Goal: Task Accomplishment & Management: Manage account settings

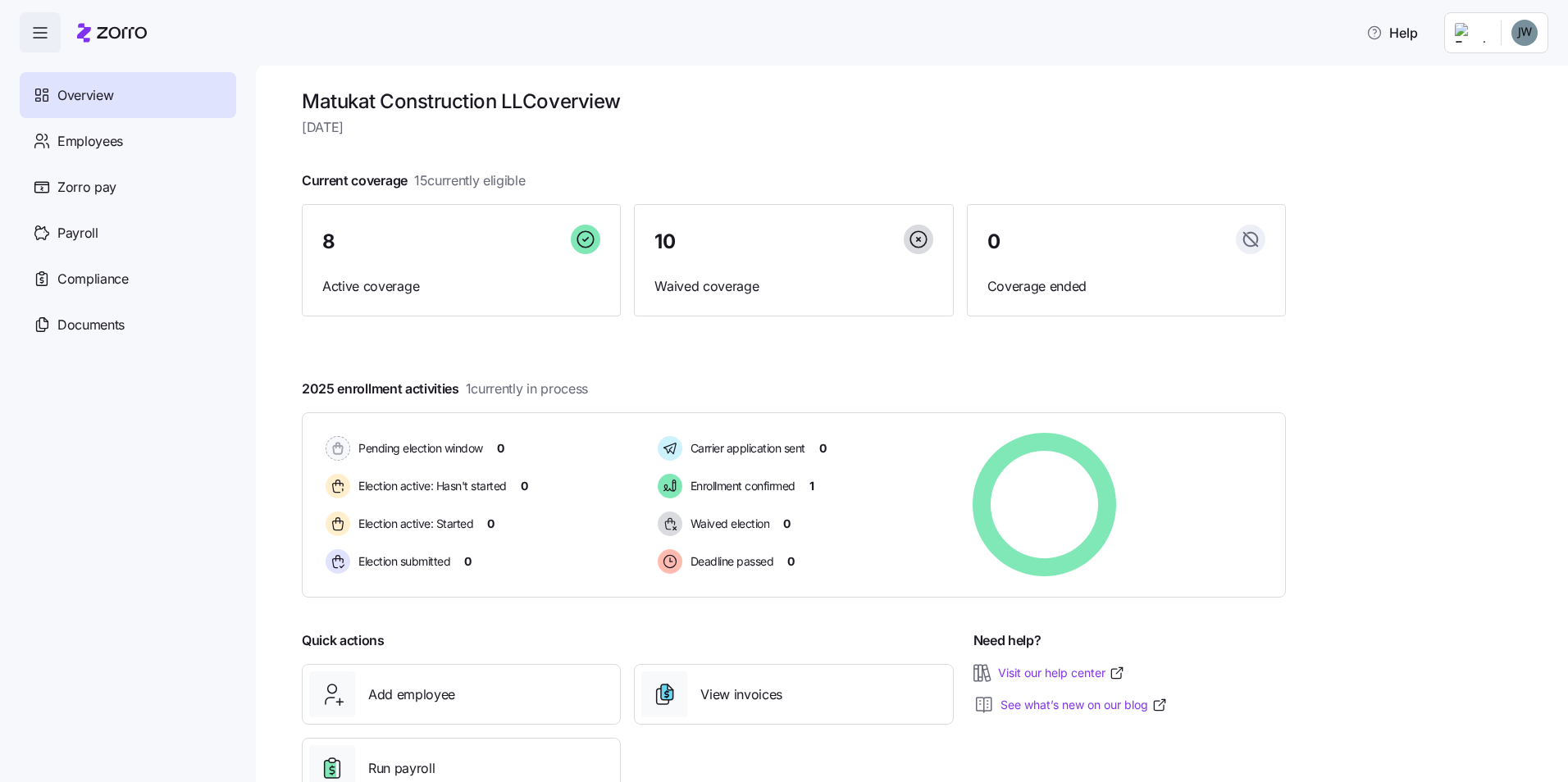
click at [54, 35] on span "button" at bounding box center [40, 33] width 40 height 40
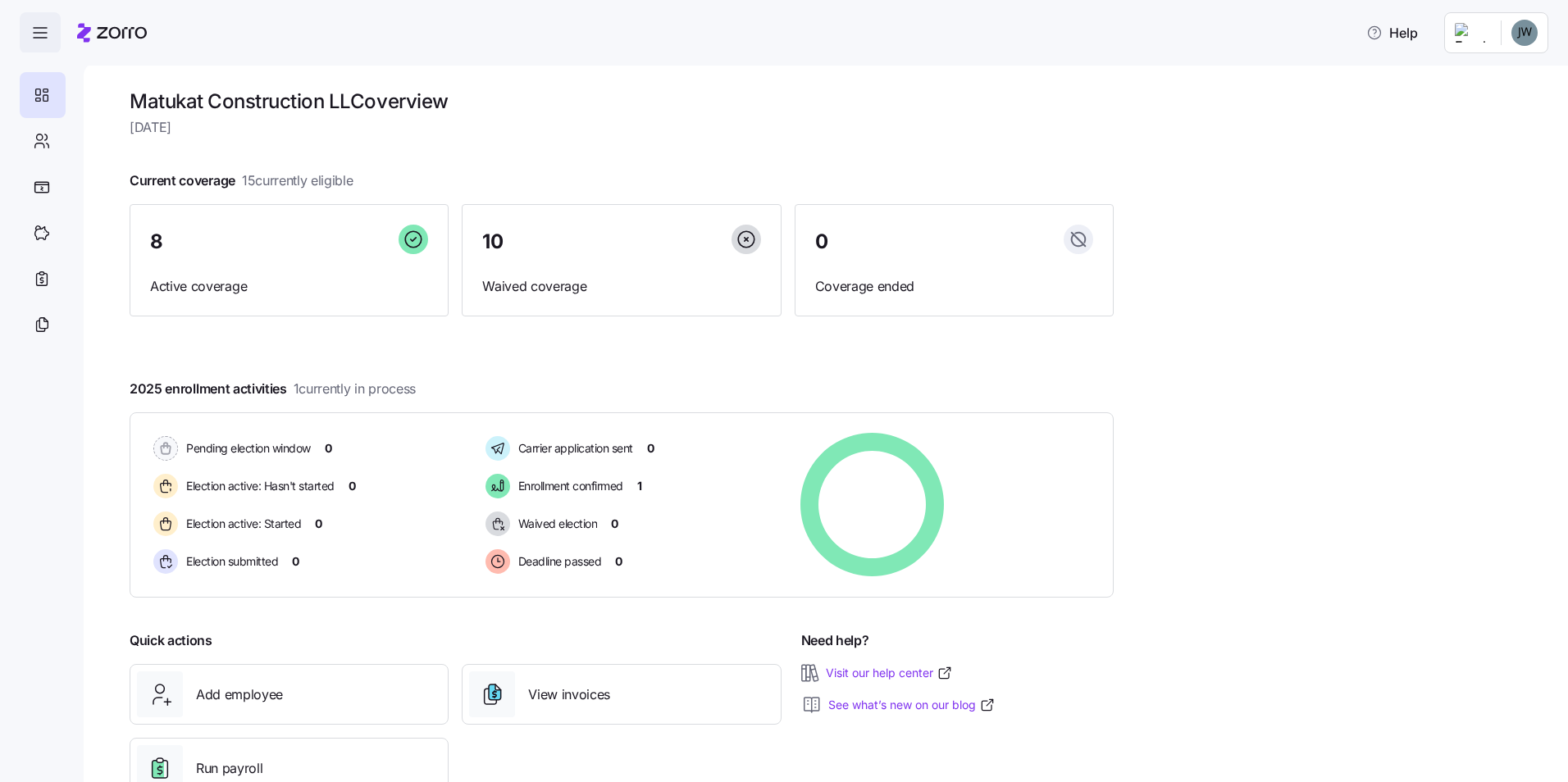
click at [40, 41] on icon "button" at bounding box center [40, 33] width 19 height 19
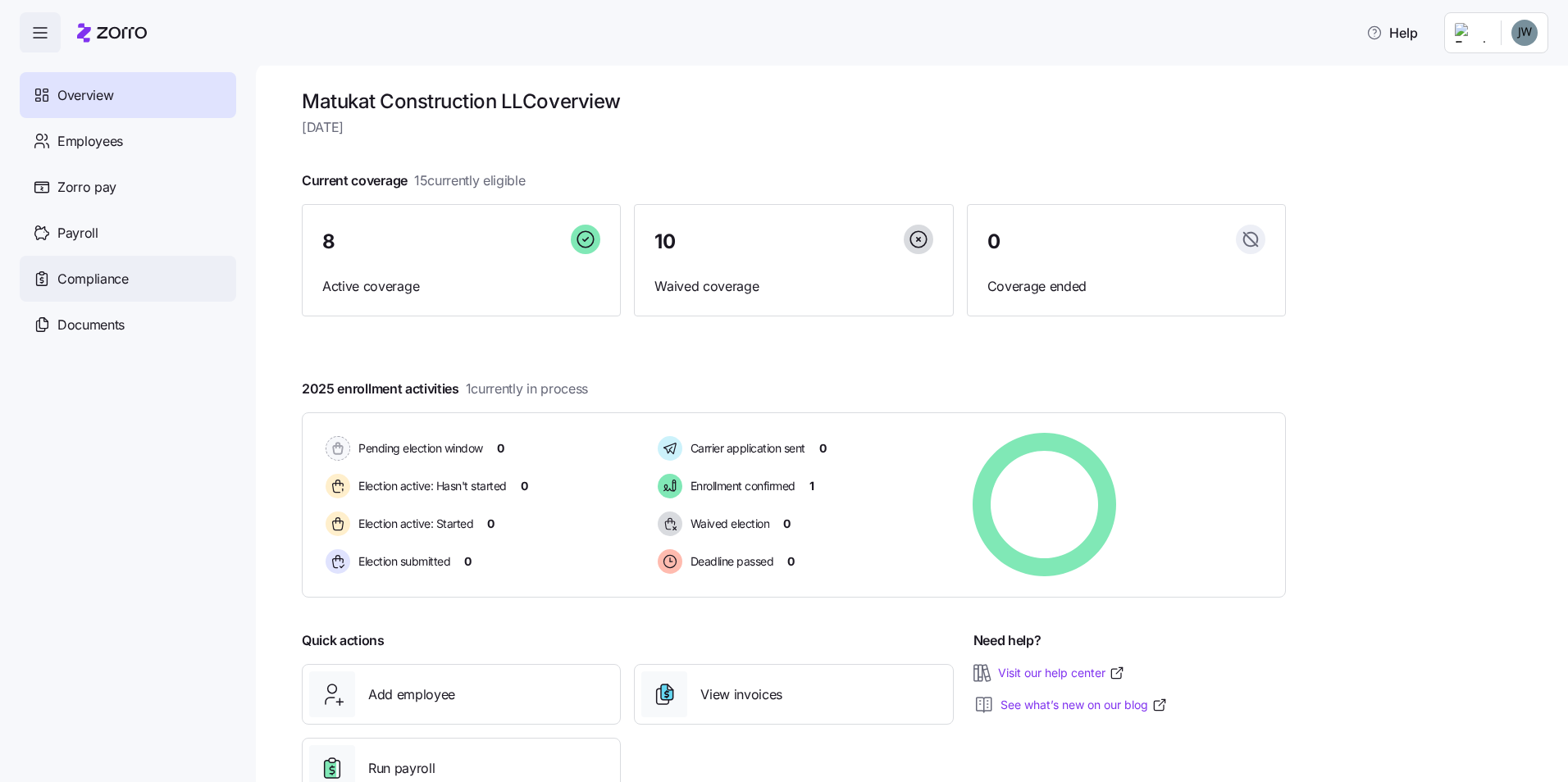
click at [200, 278] on div "Compliance" at bounding box center [127, 278] width 216 height 46
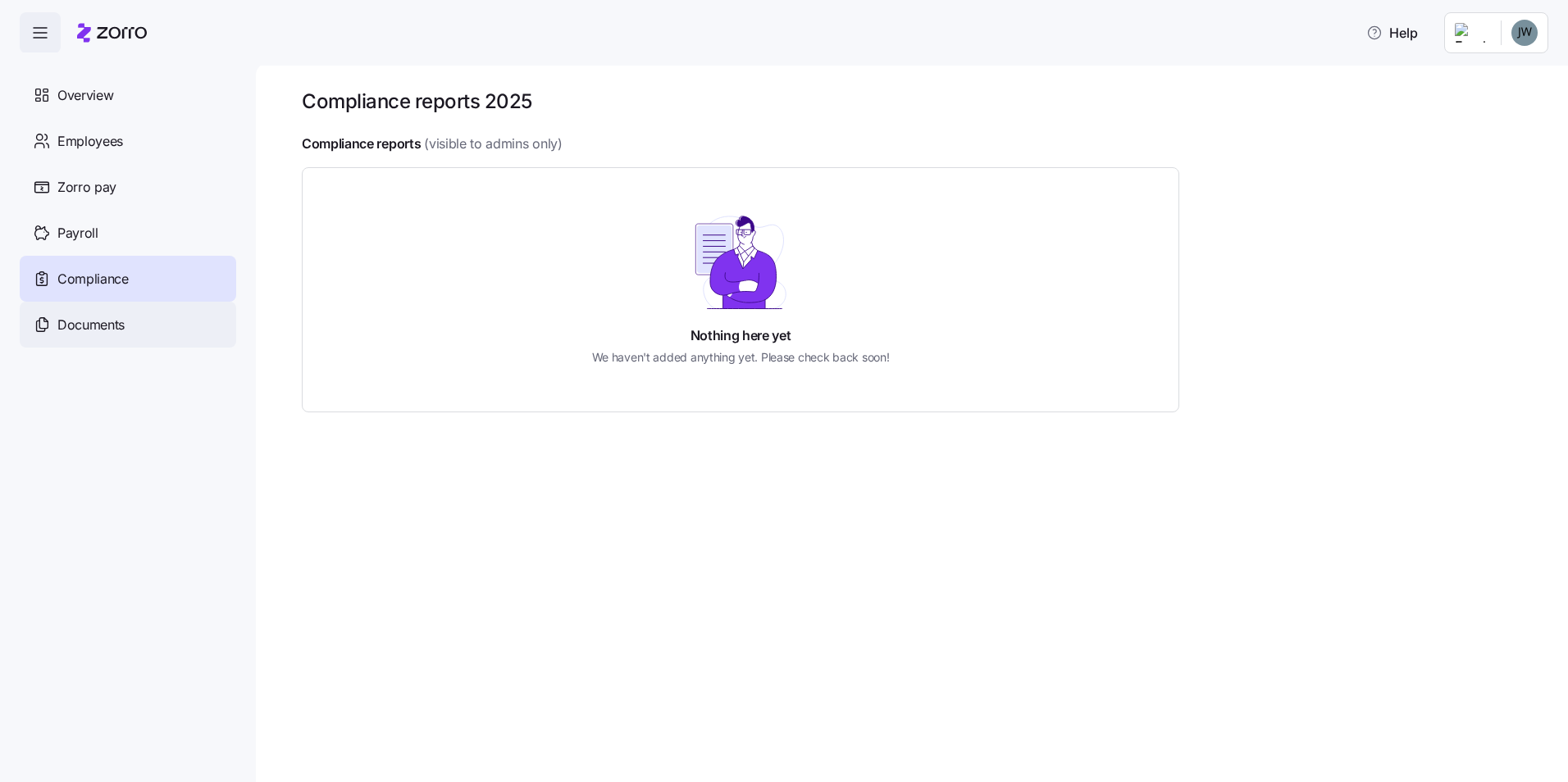
click at [91, 328] on span "Documents" at bounding box center [90, 325] width 67 height 20
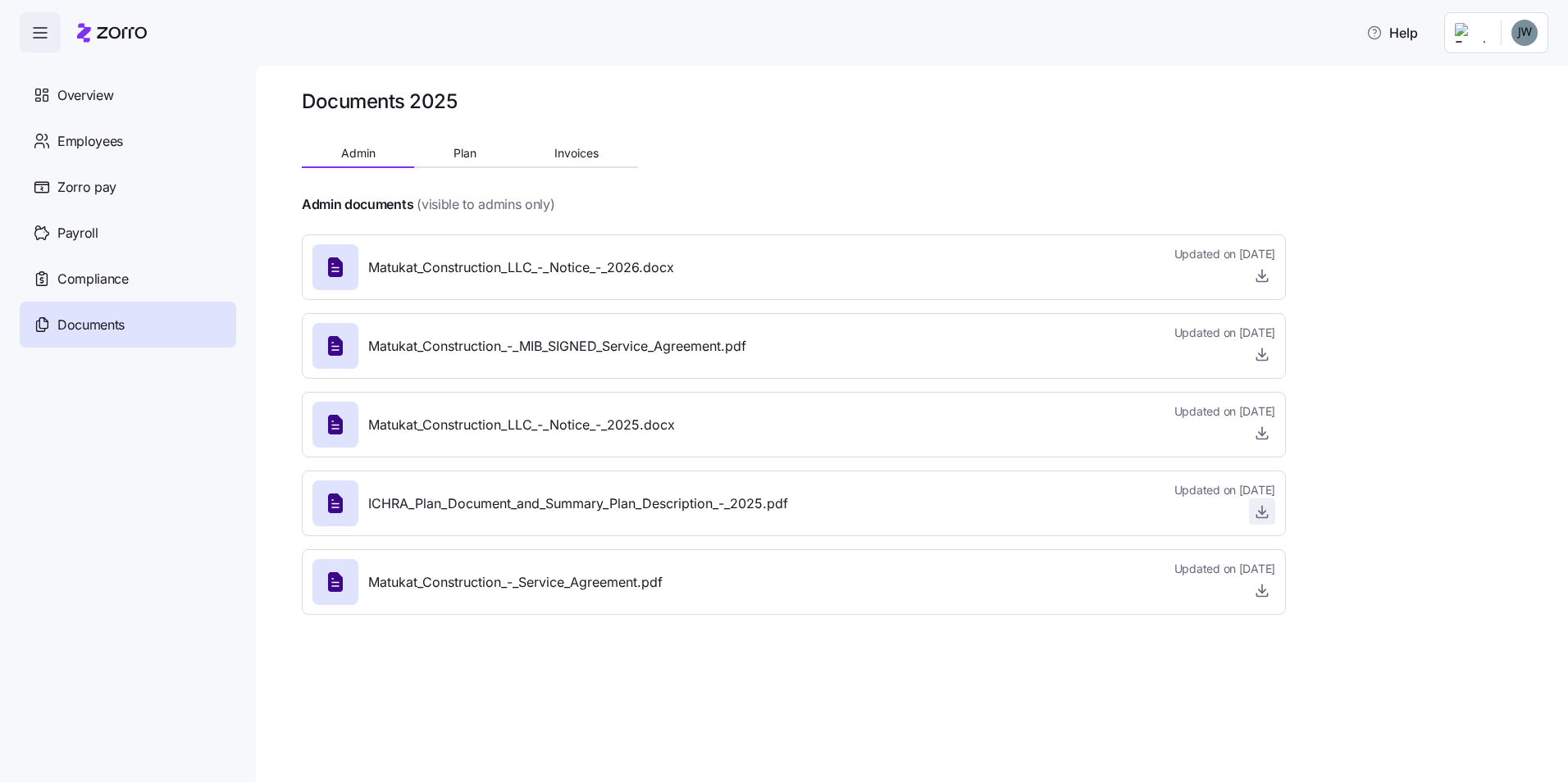
click at [1264, 520] on span "button" at bounding box center [1261, 511] width 24 height 24
click at [1175, 584] on div at bounding box center [1225, 590] width 101 height 26
click at [467, 146] on button "Plan" at bounding box center [464, 153] width 101 height 24
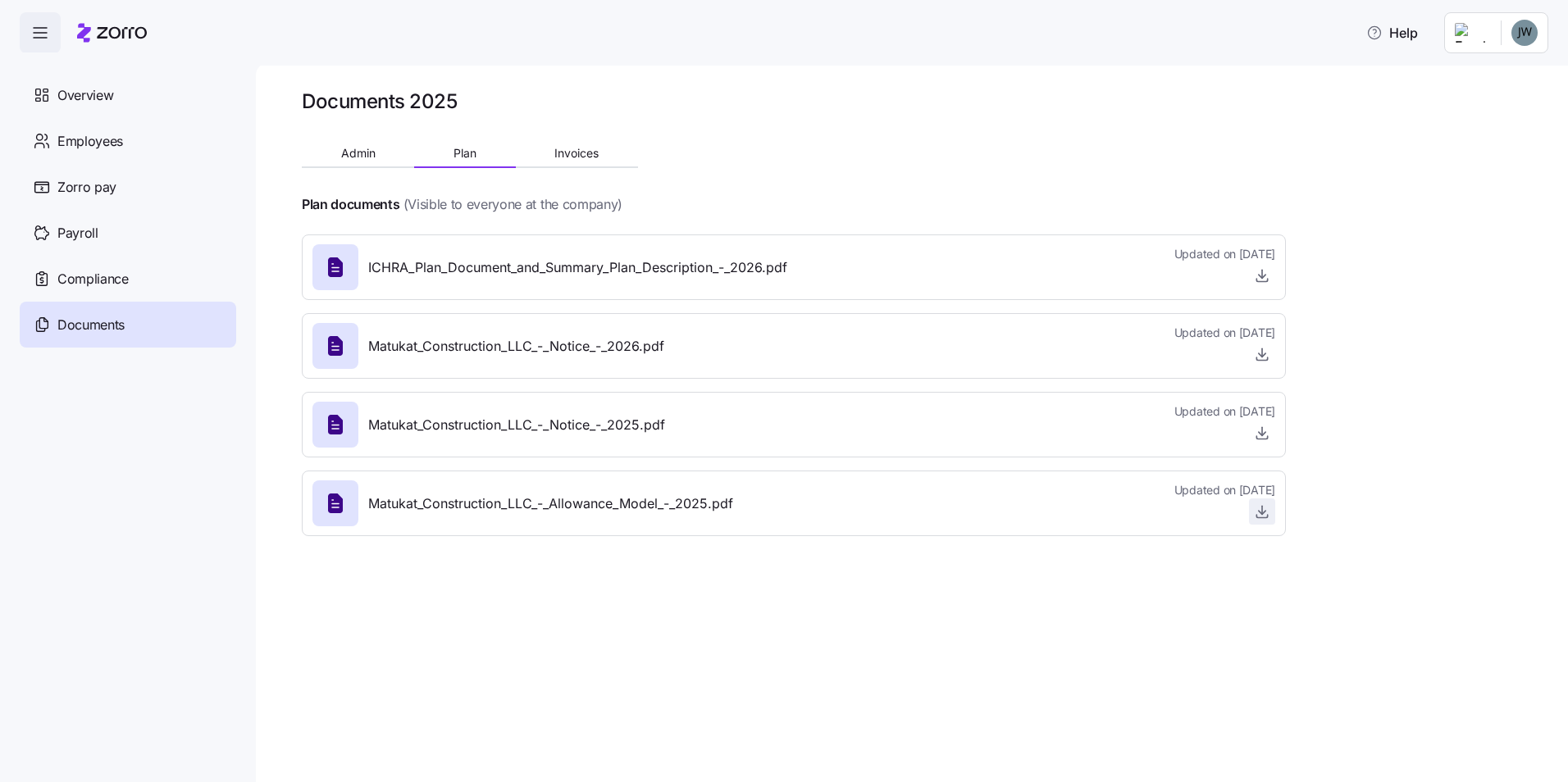
click at [1257, 510] on icon "button" at bounding box center [1262, 511] width 16 height 16
click at [1254, 434] on icon "button" at bounding box center [1262, 432] width 16 height 16
